Goal: Communication & Community: Answer question/provide support

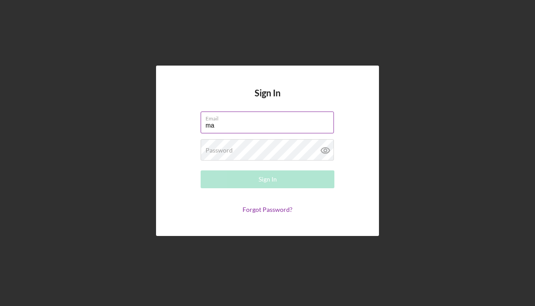
type input "[EMAIL_ADDRESS][DOMAIN_NAME]"
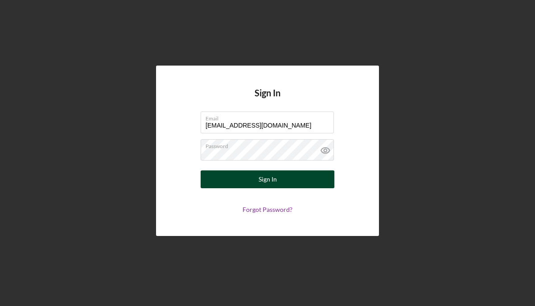
click at [271, 174] on div "Sign In" at bounding box center [268, 179] width 18 height 18
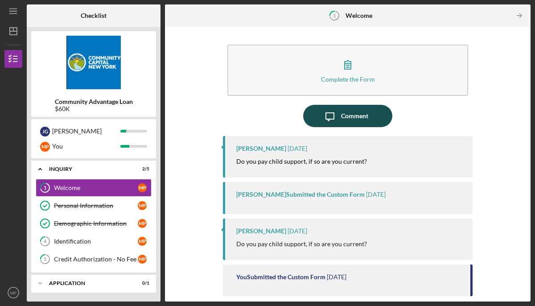
click at [359, 120] on div "Comment" at bounding box center [354, 116] width 27 height 22
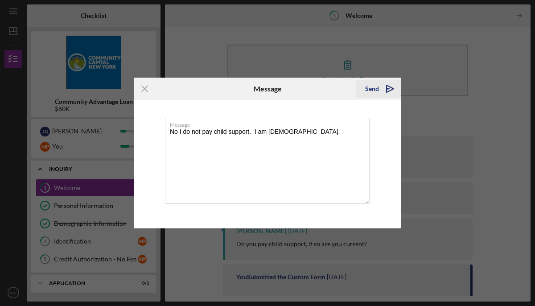
type textarea "No I do not pay child support. I am [DEMOGRAPHIC_DATA]."
click at [375, 91] on div "Send" at bounding box center [372, 89] width 14 height 18
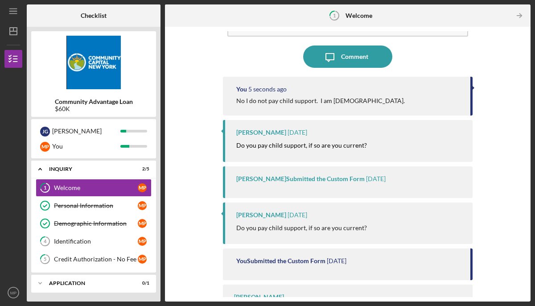
scroll to position [61, 0]
